Goal: Browse casually: Explore the website without a specific task or goal

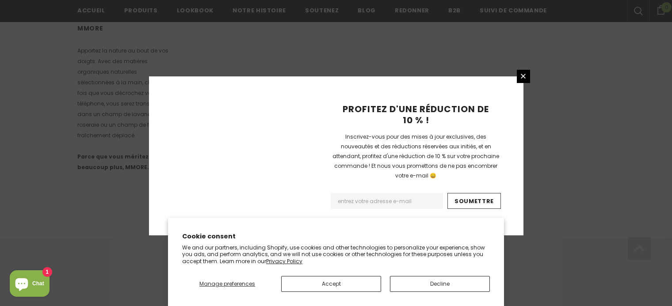
scroll to position [621, 0]
